Goal: Navigation & Orientation: Find specific page/section

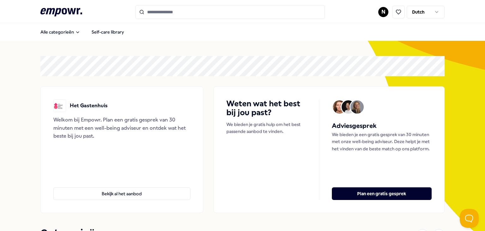
click at [168, 14] on input "Search for products, categories or subcategories" at bounding box center [231, 12] width 190 height 14
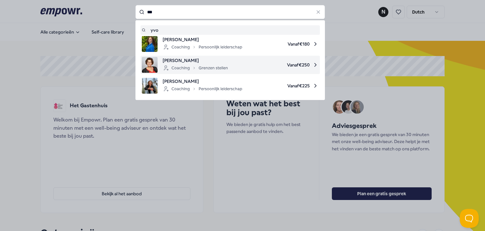
click at [153, 68] on img at bounding box center [150, 65] width 16 height 16
type input "***"
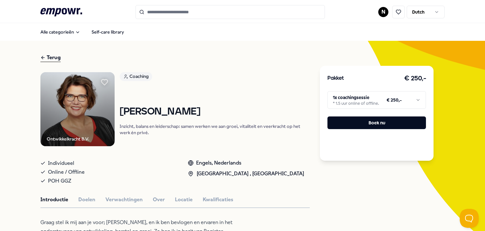
click at [197, 10] on input "Search for products, categories or subcategories" at bounding box center [231, 12] width 190 height 14
click at [419, 100] on html ".empowr-logo_svg__cls-1{fill:#03032f} N Dutch Alle categorieën Self-care librar…" at bounding box center [242, 115] width 485 height 231
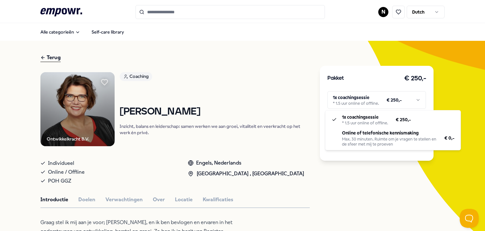
click at [323, 206] on html ".empowr-logo_svg__cls-1{fill:#03032f} N Dutch Alle categorieën Self-care librar…" at bounding box center [242, 115] width 485 height 231
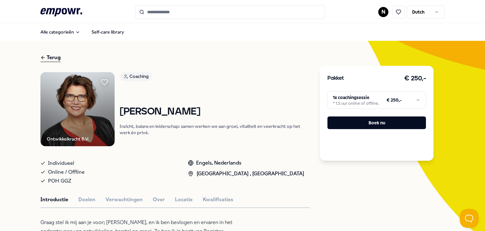
click at [138, 170] on div "Online / Offline" at bounding box center [107, 171] width 135 height 9
click at [66, 15] on icon ".empowr-logo_svg__cls-1{fill:#03032f}" at bounding box center [61, 12] width 42 height 12
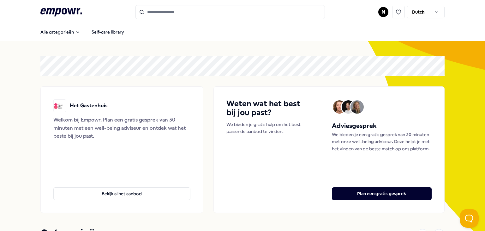
click at [383, 15] on html ".empowr-logo_svg__cls-1{fill:#03032f} N Dutch Alle categorieën Self-care librar…" at bounding box center [242, 115] width 485 height 231
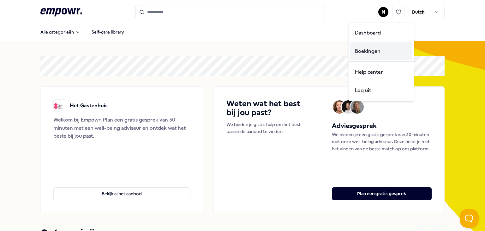
click at [386, 51] on div "Boekingen" at bounding box center [381, 51] width 63 height 18
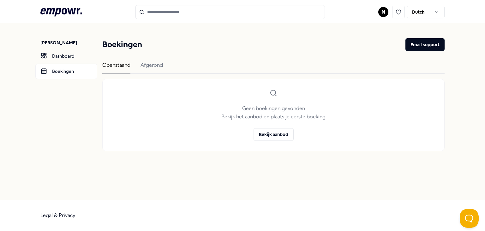
click at [159, 57] on div "Boekingen Email support Openstaand [PERSON_NAME] boekingen gevonden Bekijk het …" at bounding box center [273, 94] width 343 height 113
click at [153, 61] on div "Afgerond" at bounding box center [152, 67] width 22 height 12
click at [65, 57] on link "Dashboard" at bounding box center [66, 55] width 62 height 15
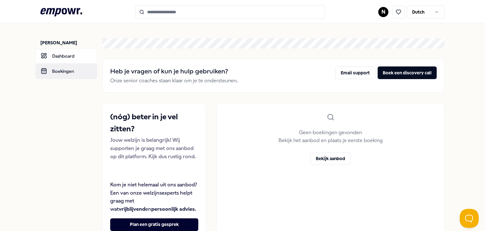
click at [59, 78] on link "Boekingen" at bounding box center [66, 71] width 62 height 15
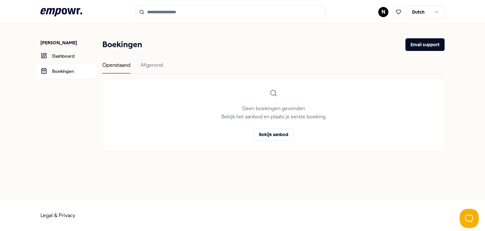
click at [70, 17] on icon ".empowr-logo_svg__cls-1{fill:#03032f}" at bounding box center [61, 12] width 42 height 12
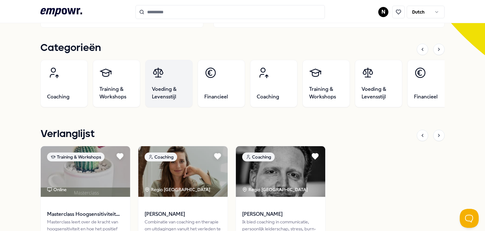
click at [166, 90] on span "Voeding & Levensstijl" at bounding box center [169, 92] width 34 height 15
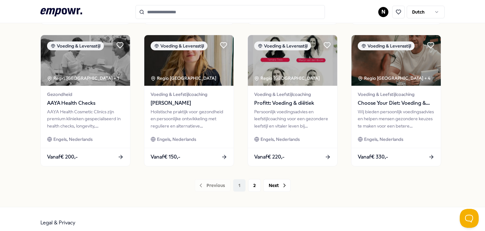
scroll to position [334, 0]
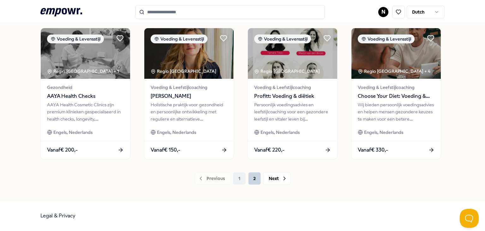
click at [254, 179] on button "2" at bounding box center [254, 178] width 13 height 13
